Goal: Transaction & Acquisition: Obtain resource

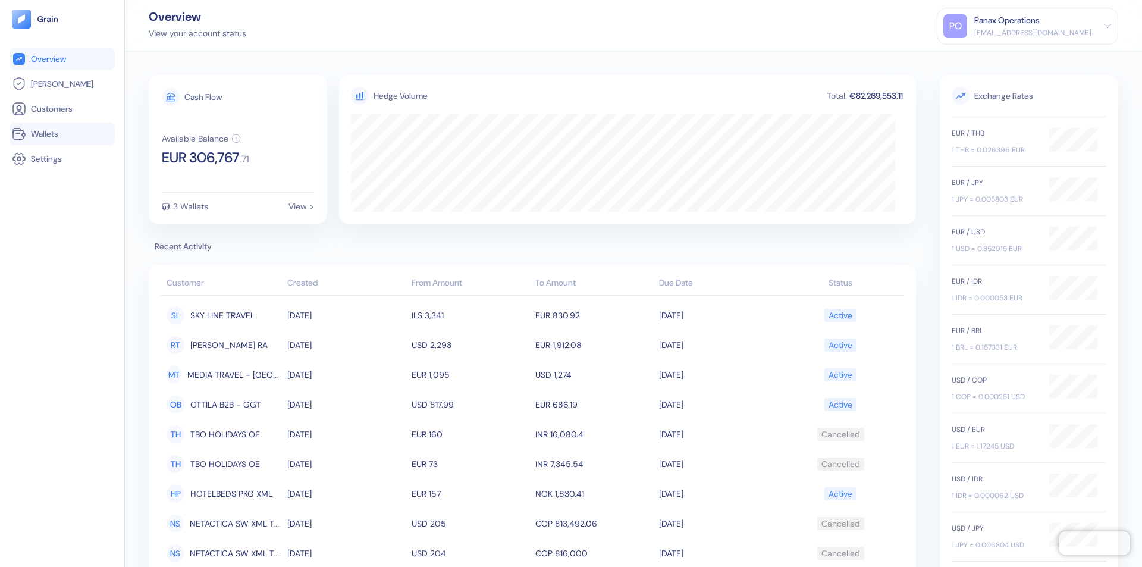
click at [62, 134] on link "Wallets" at bounding box center [62, 134] width 101 height 14
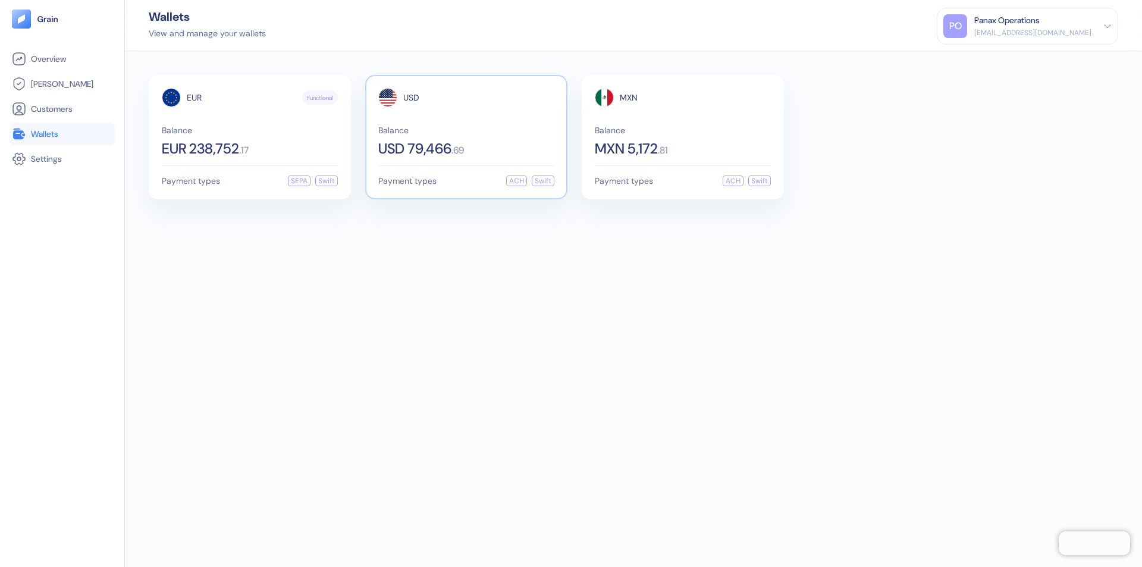
click at [411, 98] on span "USD" at bounding box center [411, 97] width 16 height 8
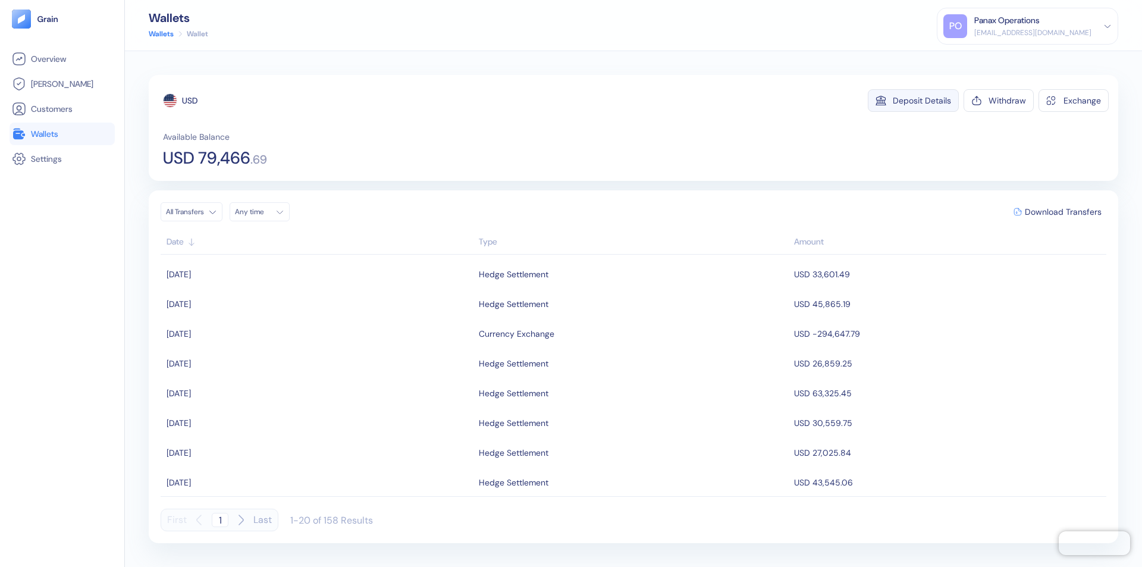
click at [922, 101] on div "Deposit Details" at bounding box center [922, 100] width 58 height 8
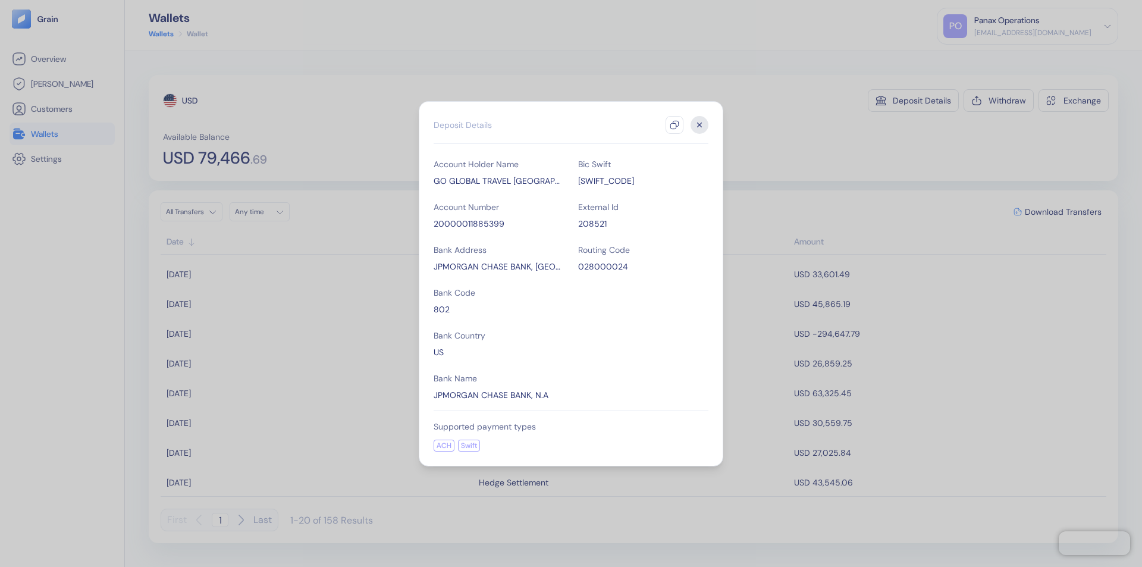
click at [675, 125] on icon "button" at bounding box center [675, 125] width 10 height 10
click at [700, 125] on icon "button" at bounding box center [700, 125] width 4 height 4
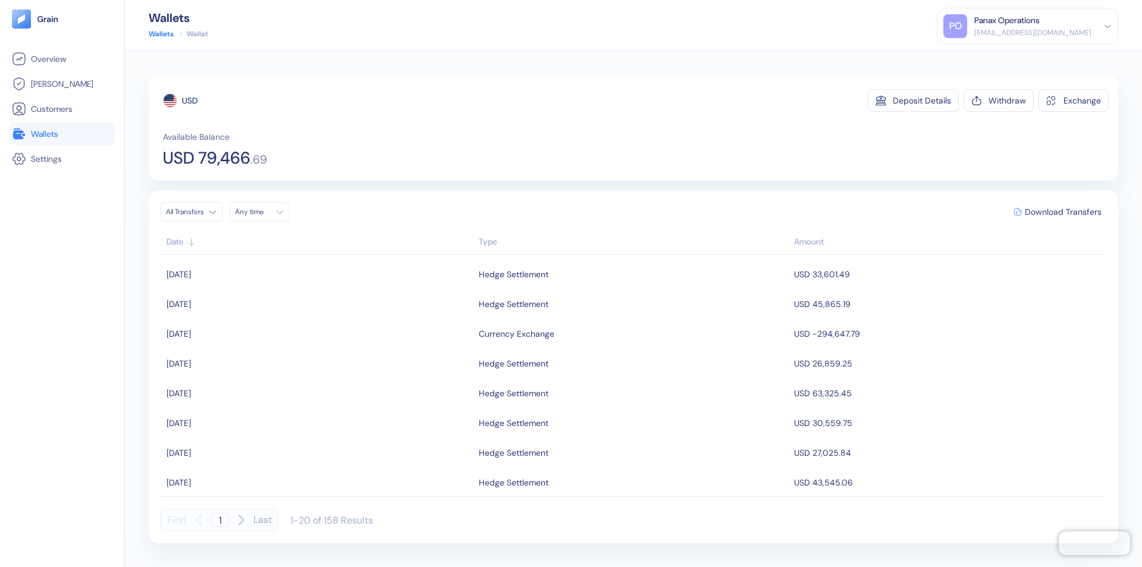
click at [263, 212] on div "Any time" at bounding box center [253, 212] width 36 height 10
click at [319, 323] on button "23" at bounding box center [319, 323] width 14 height 14
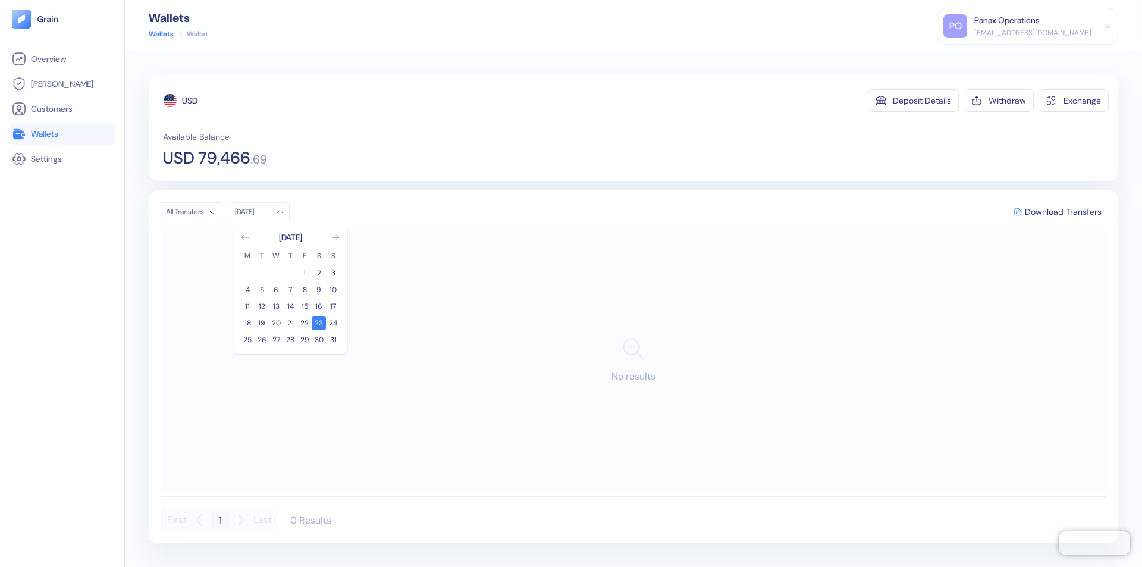
click at [245, 237] on icon "Go to previous month" at bounding box center [245, 237] width 7 height 5
click at [290, 323] on button "24" at bounding box center [290, 323] width 14 height 14
click at [190, 101] on div "USD" at bounding box center [189, 101] width 15 height 12
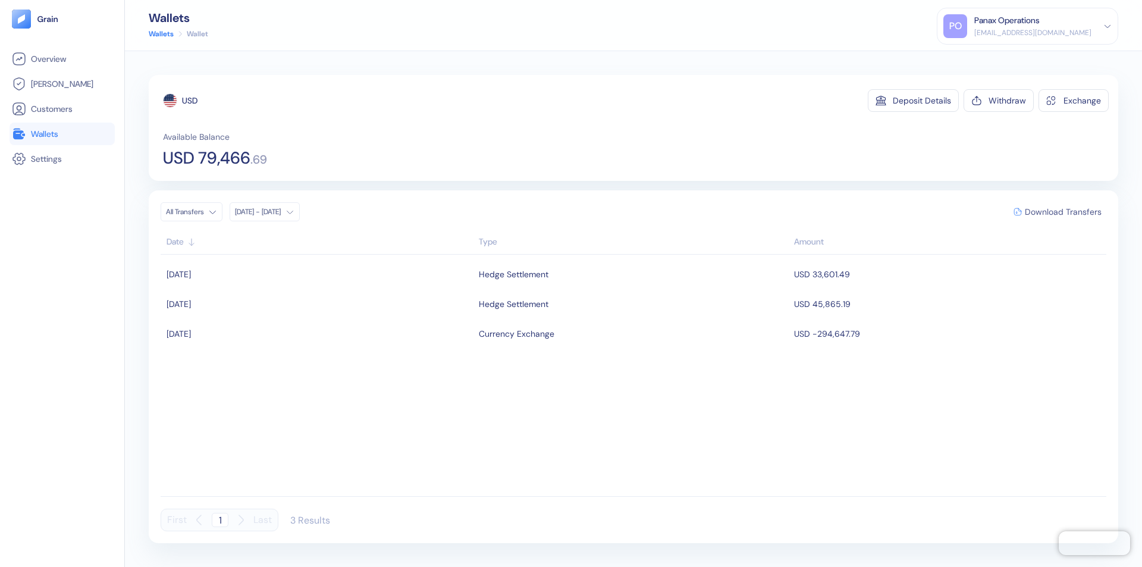
click at [1063, 212] on span "Download Transfers" at bounding box center [1063, 212] width 77 height 8
click at [62, 134] on link "Wallets" at bounding box center [62, 134] width 101 height 14
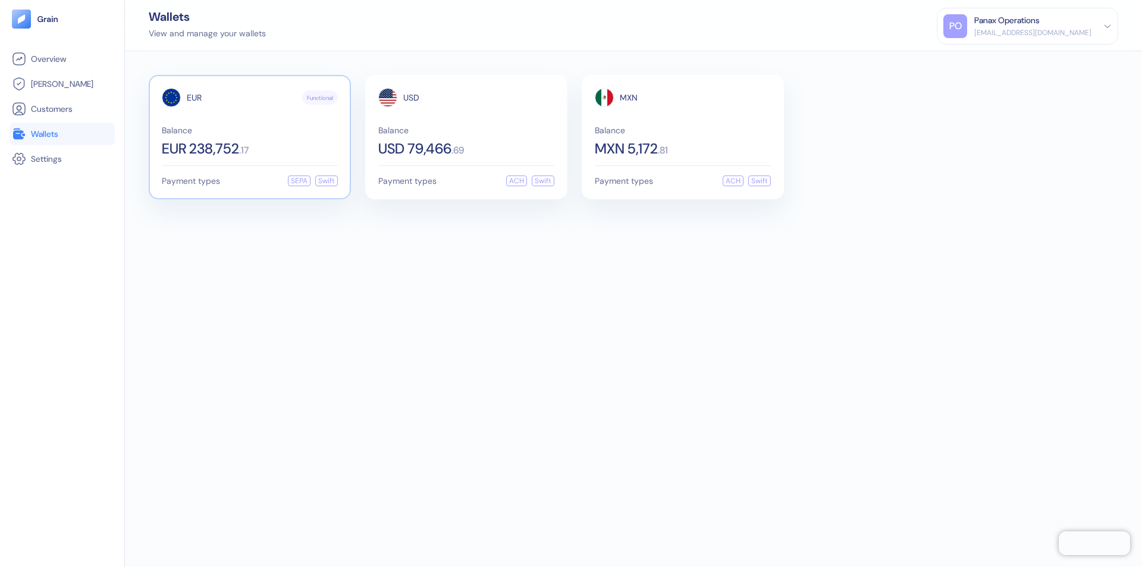
click at [194, 98] on span "EUR" at bounding box center [194, 97] width 15 height 8
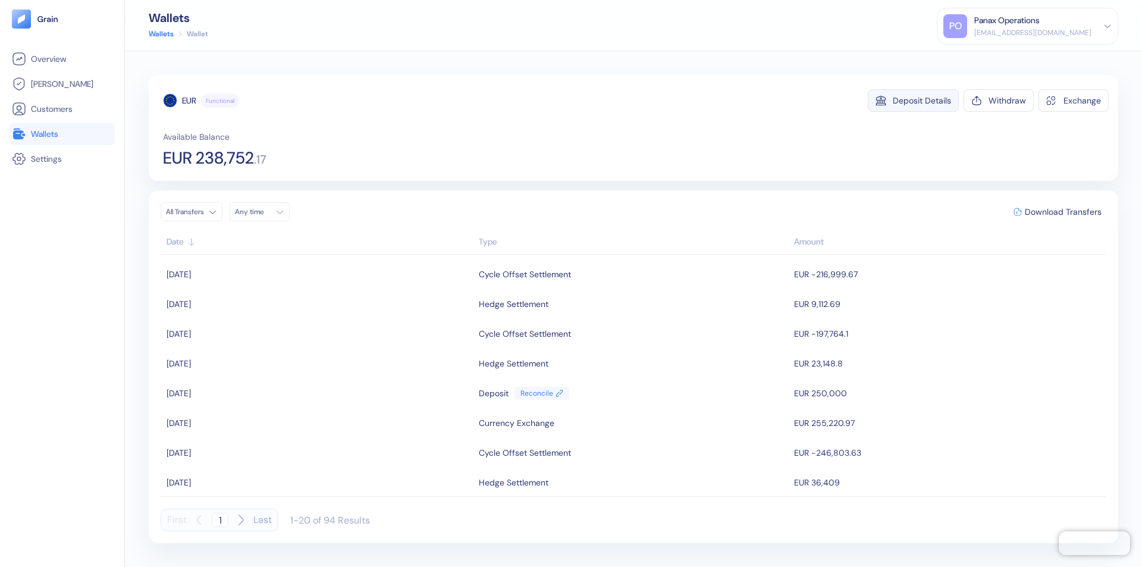
click at [922, 101] on div "Deposit Details" at bounding box center [922, 100] width 58 height 8
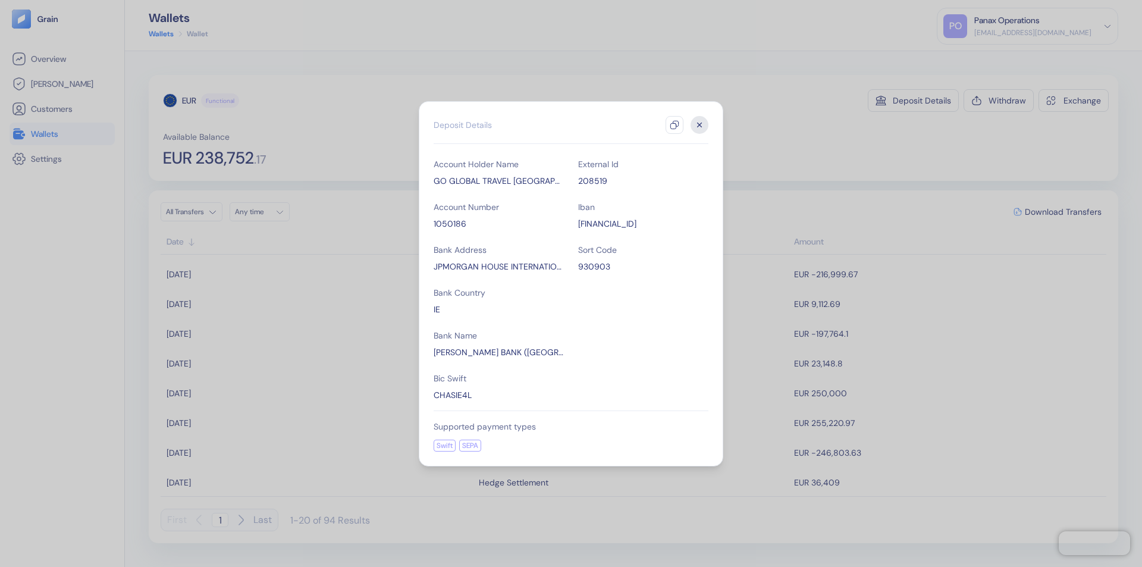
click at [675, 125] on icon "button" at bounding box center [675, 125] width 10 height 10
click at [700, 125] on icon "button" at bounding box center [700, 125] width 4 height 4
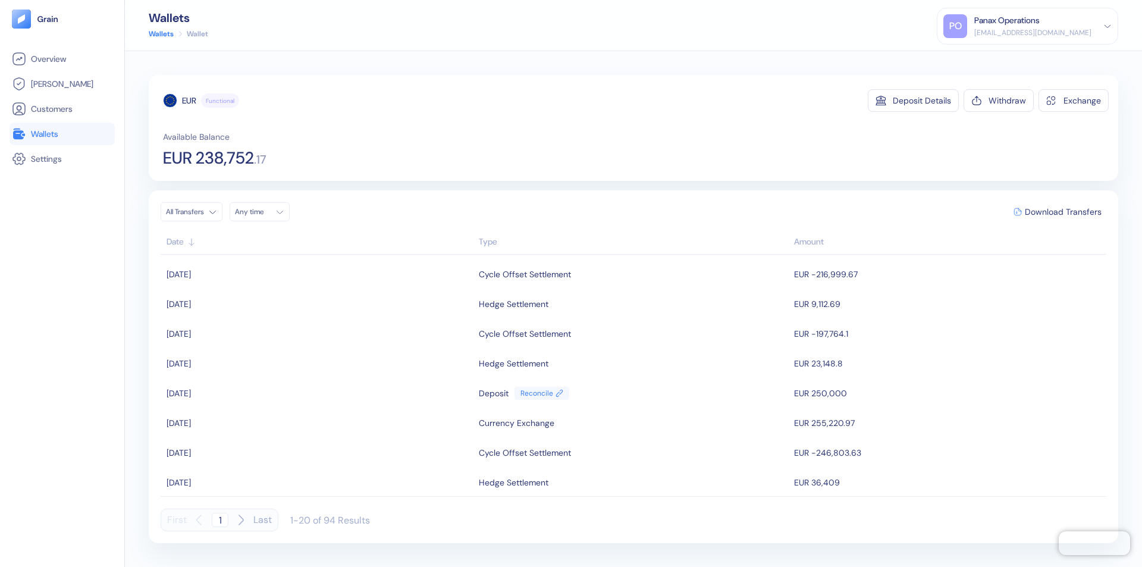
click at [263, 212] on div "Any time" at bounding box center [253, 212] width 36 height 10
click at [319, 323] on button "23" at bounding box center [319, 323] width 14 height 14
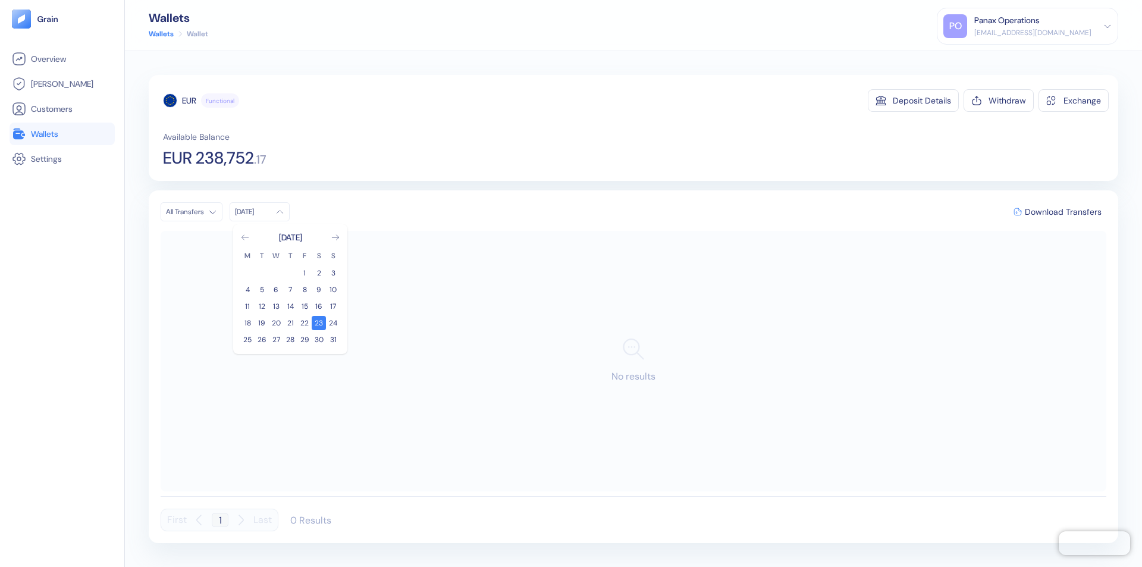
click at [245, 237] on icon "Go to previous month" at bounding box center [245, 237] width 7 height 5
click at [290, 323] on button "24" at bounding box center [290, 323] width 14 height 14
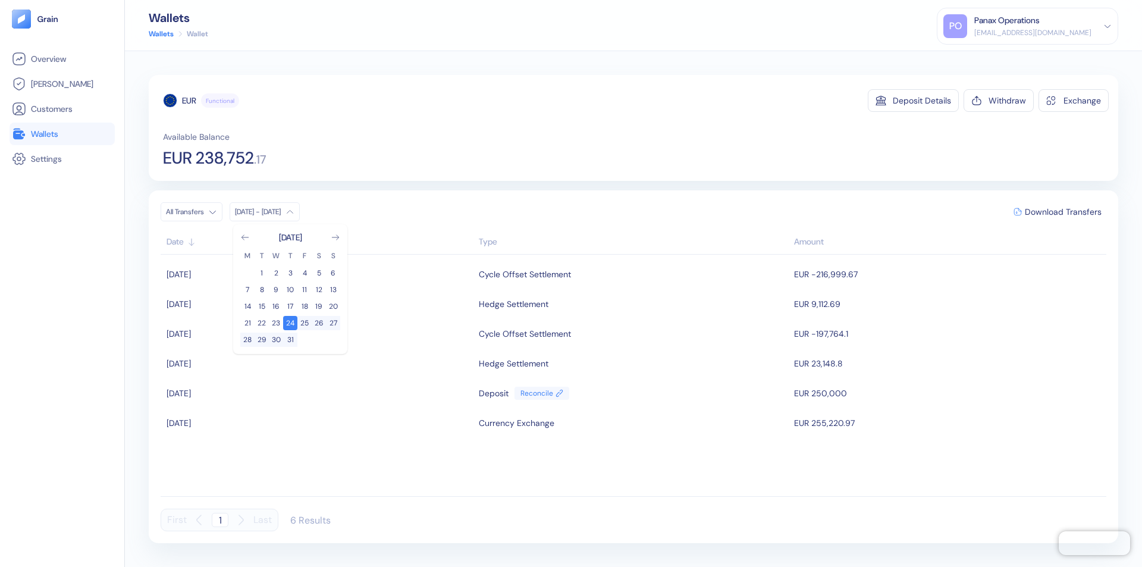
click at [189, 101] on div "EUR" at bounding box center [189, 101] width 14 height 12
click at [1063, 212] on span "Download Transfers" at bounding box center [1063, 212] width 77 height 8
click at [62, 134] on link "Wallets" at bounding box center [62, 134] width 101 height 14
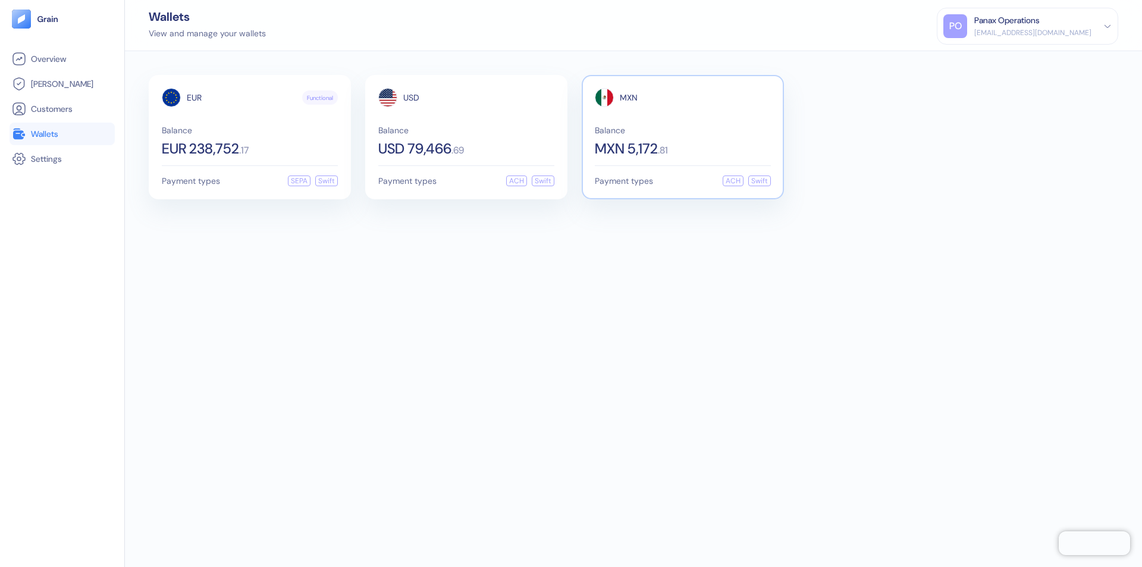
click at [629, 98] on span "MXN" at bounding box center [629, 97] width 18 height 8
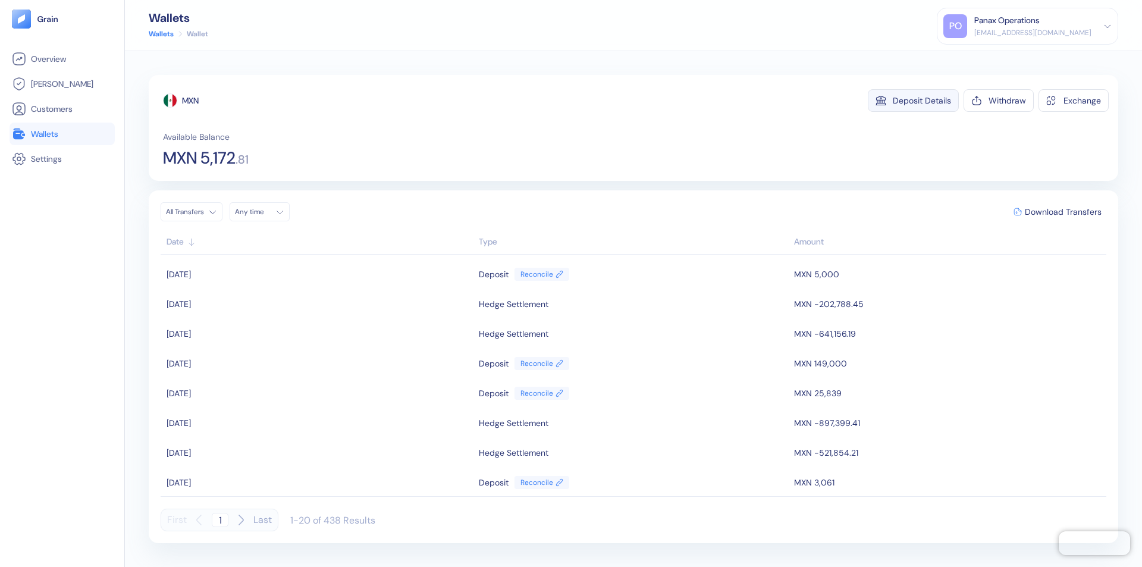
click at [922, 101] on div "Deposit Details" at bounding box center [922, 100] width 58 height 8
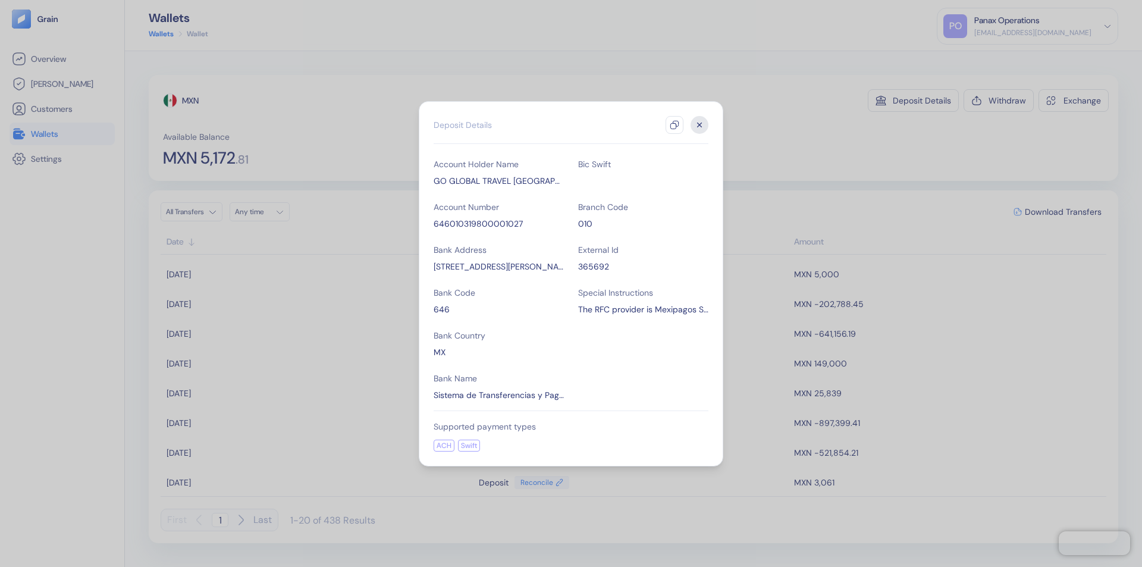
click at [675, 125] on icon "button" at bounding box center [675, 125] width 10 height 10
click at [700, 125] on icon "button" at bounding box center [700, 125] width 4 height 4
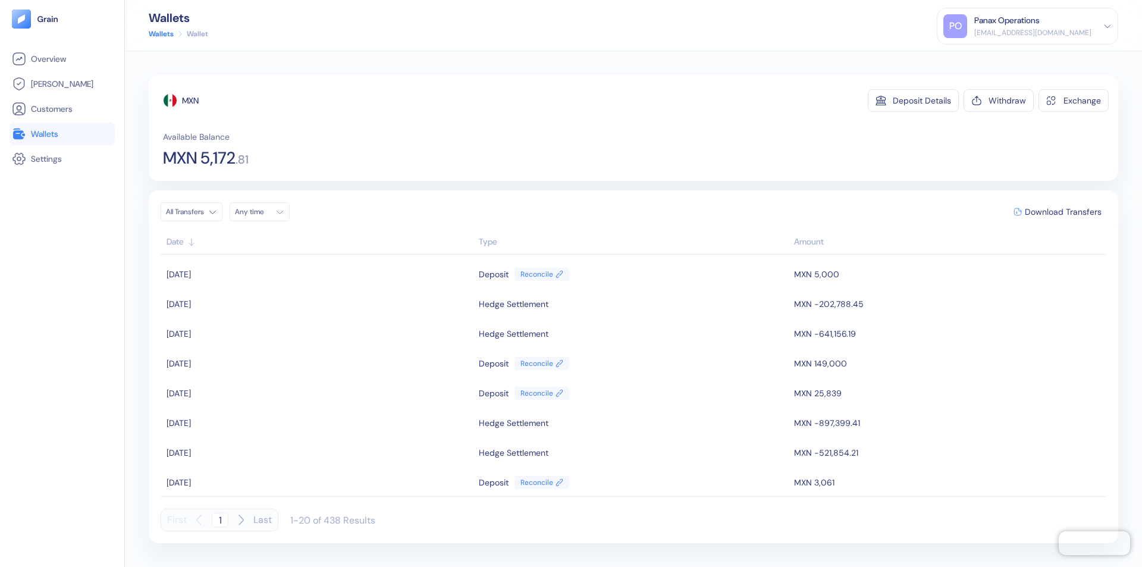
click at [263, 212] on div "Any time" at bounding box center [253, 212] width 36 height 10
click at [319, 323] on button "23" at bounding box center [319, 323] width 14 height 14
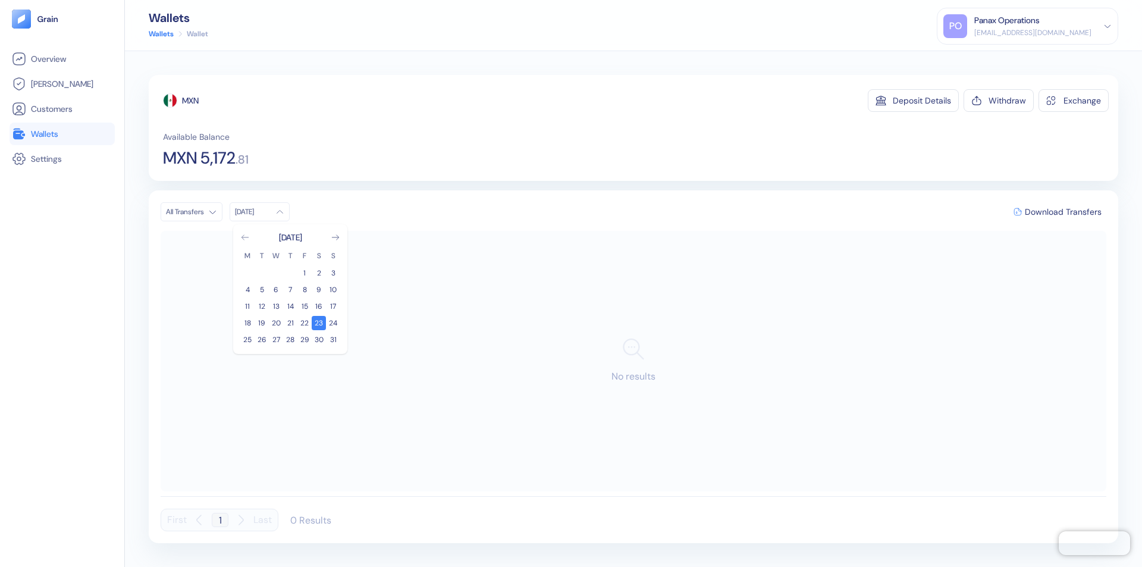
click at [245, 237] on icon "Go to previous month" at bounding box center [245, 237] width 7 height 5
click at [290, 323] on button "24" at bounding box center [290, 323] width 14 height 14
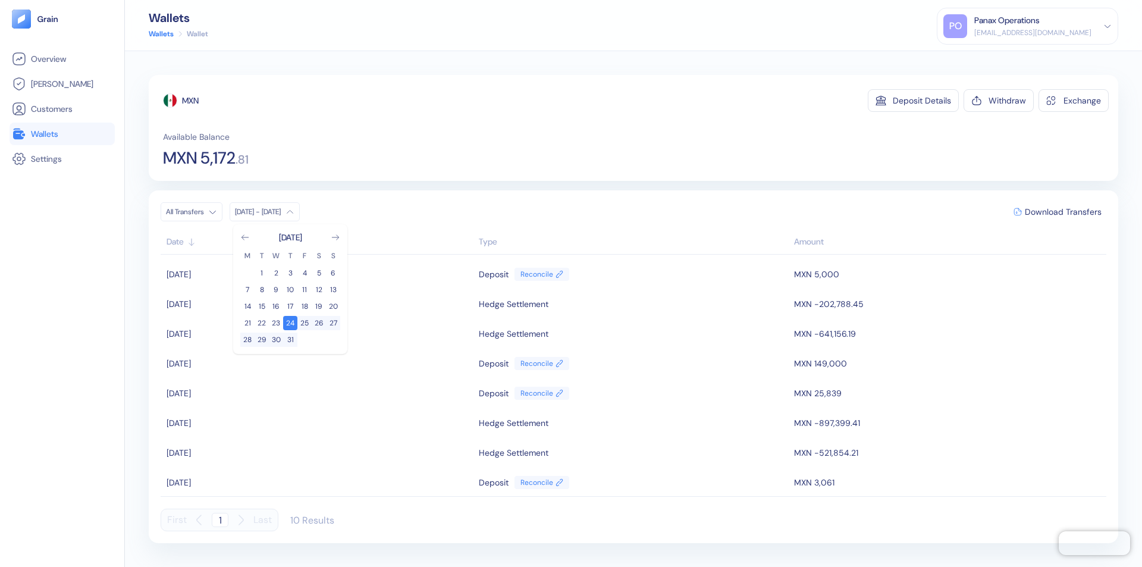
click at [191, 101] on div "MXN" at bounding box center [190, 101] width 17 height 12
click at [1063, 212] on span "Download Transfers" at bounding box center [1063, 212] width 77 height 8
click at [1040, 26] on div "Panax Operations" at bounding box center [1006, 20] width 65 height 12
click at [992, 59] on div "Sign Out" at bounding box center [975, 59] width 33 height 12
